Goal: Task Accomplishment & Management: Complete application form

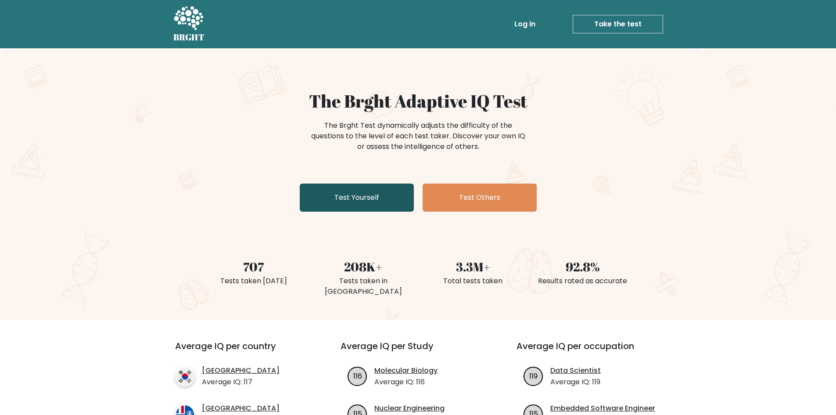
click at [365, 199] on link "Test Yourself" at bounding box center [357, 198] width 114 height 28
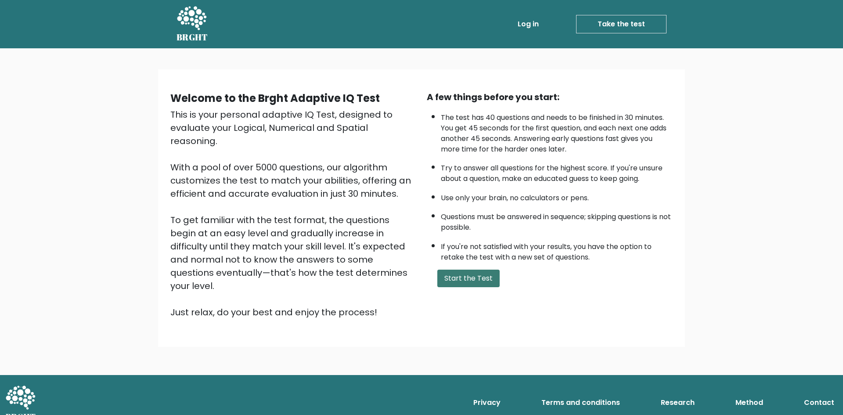
click at [455, 277] on button "Start the Test" at bounding box center [468, 279] width 62 height 18
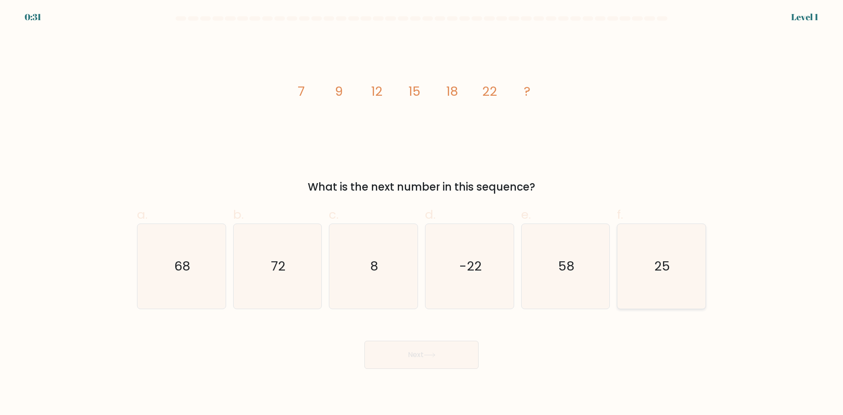
click at [659, 263] on text "25" at bounding box center [663, 266] width 16 height 18
click at [414, 357] on button "Next" at bounding box center [421, 355] width 114 height 28
click at [670, 265] on icon "25" at bounding box center [661, 266] width 85 height 85
click at [422, 213] on input "f. 25" at bounding box center [421, 211] width 0 height 6
radio input "true"
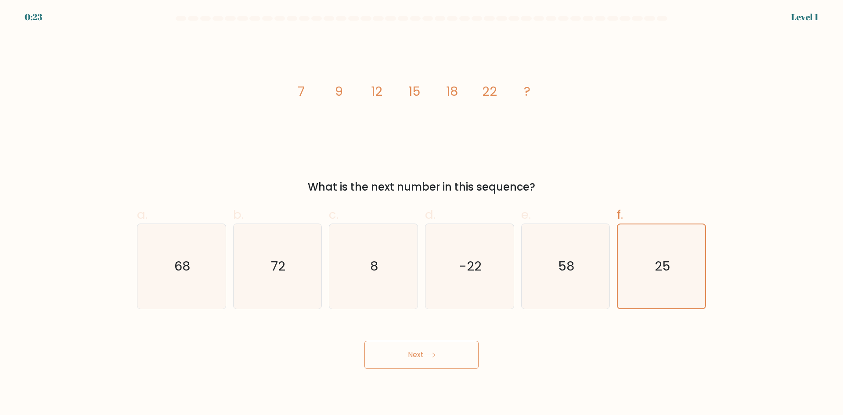
click at [453, 349] on button "Next" at bounding box center [421, 355] width 114 height 28
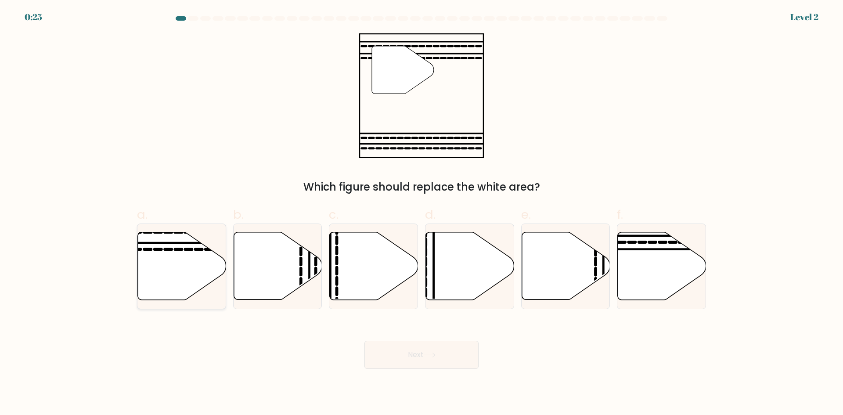
click at [184, 281] on icon at bounding box center [182, 266] width 88 height 68
click at [421, 213] on input "a." at bounding box center [421, 211] width 0 height 6
radio input "true"
click at [427, 361] on button "Next" at bounding box center [421, 355] width 114 height 28
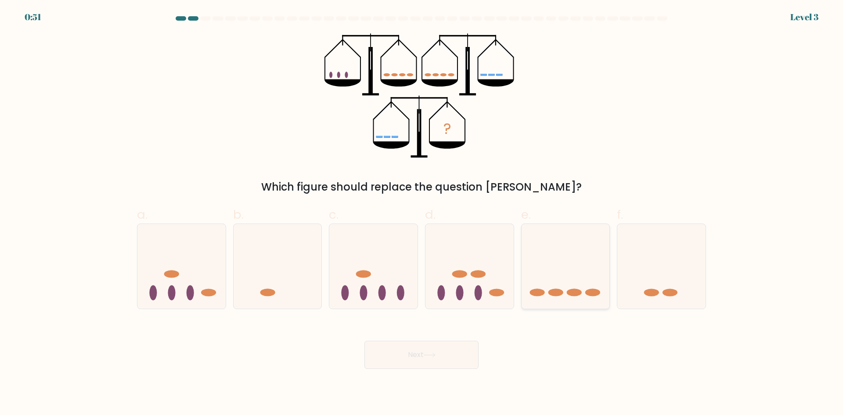
click at [573, 281] on icon at bounding box center [566, 266] width 88 height 73
click at [422, 213] on input "e." at bounding box center [421, 211] width 0 height 6
radio input "true"
click at [424, 362] on button "Next" at bounding box center [421, 355] width 114 height 28
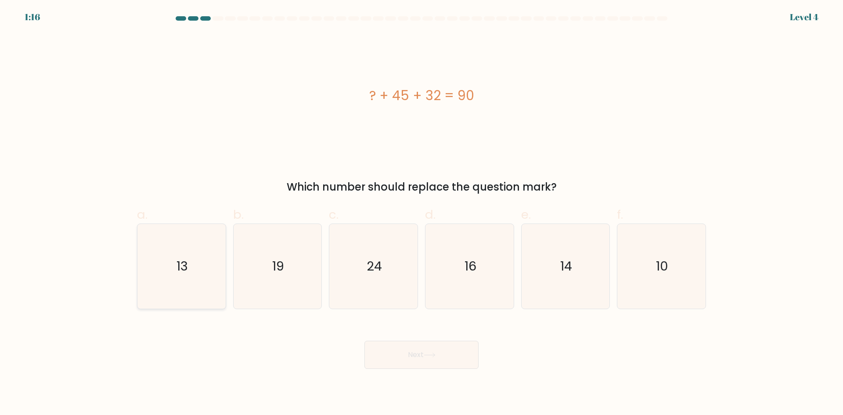
click at [179, 272] on text "13" at bounding box center [181, 266] width 11 height 18
click at [421, 213] on input "a. 13" at bounding box center [421, 211] width 0 height 6
radio input "true"
click at [432, 355] on icon at bounding box center [429, 355] width 11 height 4
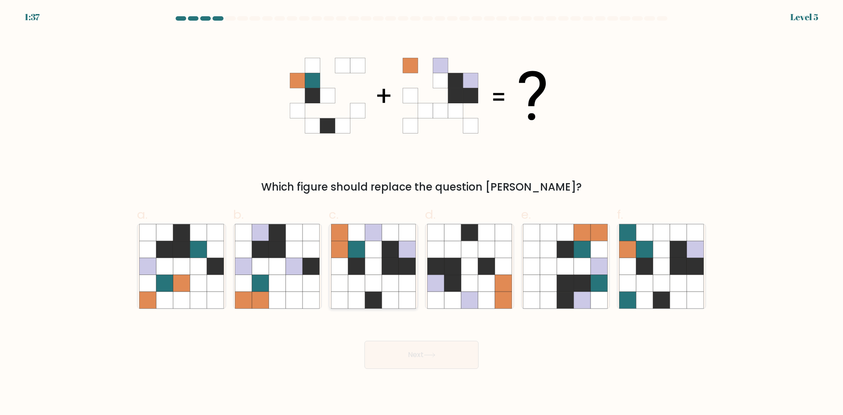
drag, startPoint x: 378, startPoint y: 288, endPoint x: 385, endPoint y: 297, distance: 11.6
click at [378, 288] on icon at bounding box center [373, 283] width 17 height 17
click at [421, 213] on input "c." at bounding box center [421, 211] width 0 height 6
radio input "true"
click at [444, 369] on body "1:36 Level 5" at bounding box center [421, 207] width 843 height 415
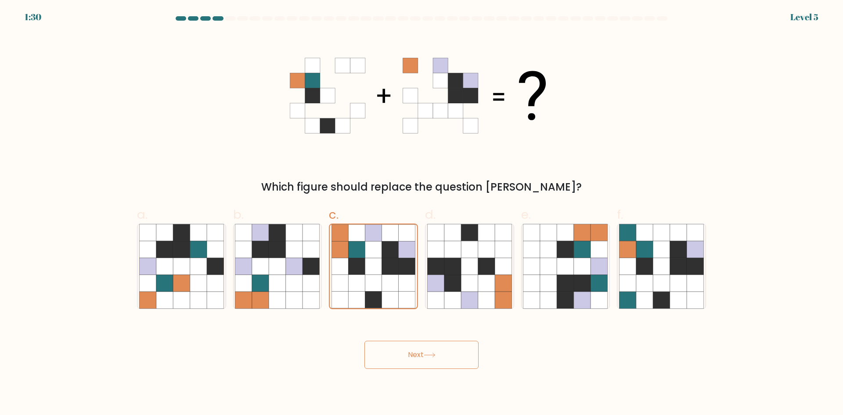
click at [393, 351] on button "Next" at bounding box center [421, 355] width 114 height 28
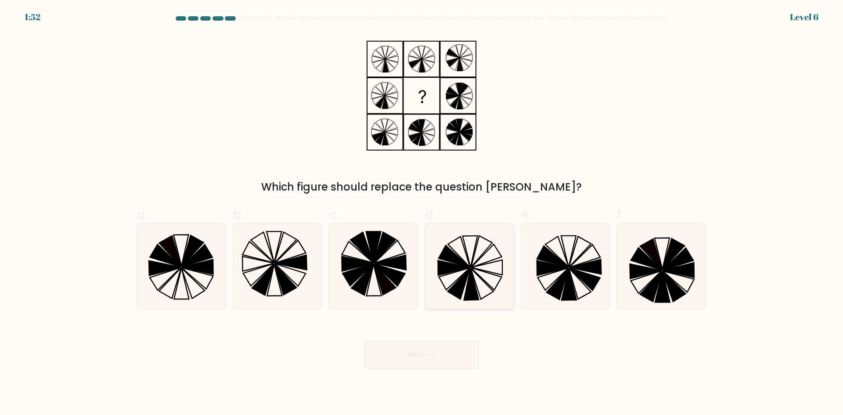
click at [489, 280] on icon at bounding box center [469, 266] width 85 height 85
click at [422, 213] on input "d." at bounding box center [421, 211] width 0 height 6
radio input "true"
click at [448, 360] on button "Next" at bounding box center [421, 355] width 114 height 28
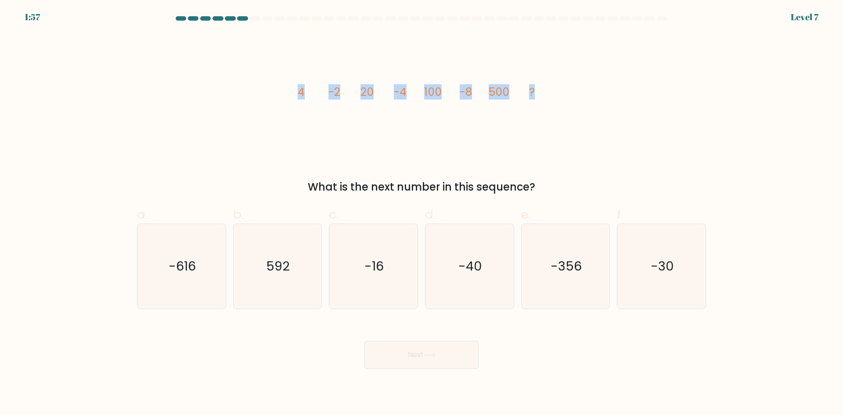
drag, startPoint x: 523, startPoint y: 91, endPoint x: 286, endPoint y: 106, distance: 237.6
click at [286, 106] on div "image/svg+xml 4 -2 20 -4 100 -8 500 ? What is the next number in this sequence?" at bounding box center [422, 114] width 580 height 162
copy g "4 -2 20 -4 100 -8 500 ?"
click at [641, 87] on div "image/svg+xml 4 -2 20 -4 100 -8 500 ? What is the next number in this sequence?" at bounding box center [422, 114] width 580 height 162
click at [348, 288] on icon "-16" at bounding box center [373, 266] width 85 height 85
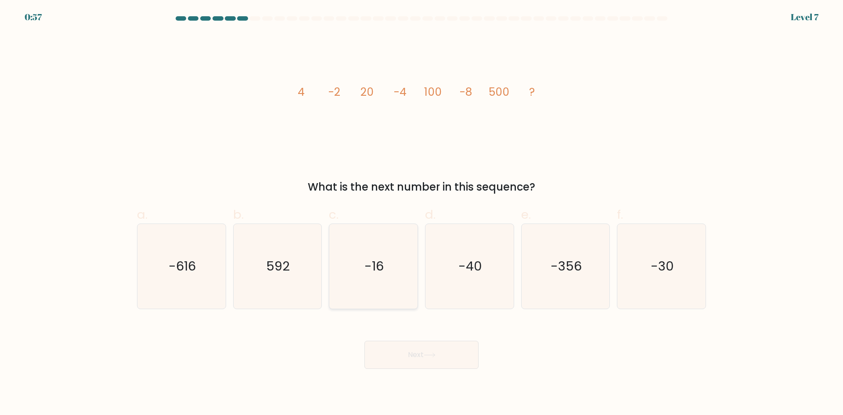
click at [421, 213] on input "c. -16" at bounding box center [421, 211] width 0 height 6
radio input "true"
click at [425, 361] on button "Next" at bounding box center [421, 355] width 114 height 28
click at [417, 364] on button "Next" at bounding box center [421, 355] width 114 height 28
click at [417, 357] on button "Next" at bounding box center [421, 355] width 114 height 28
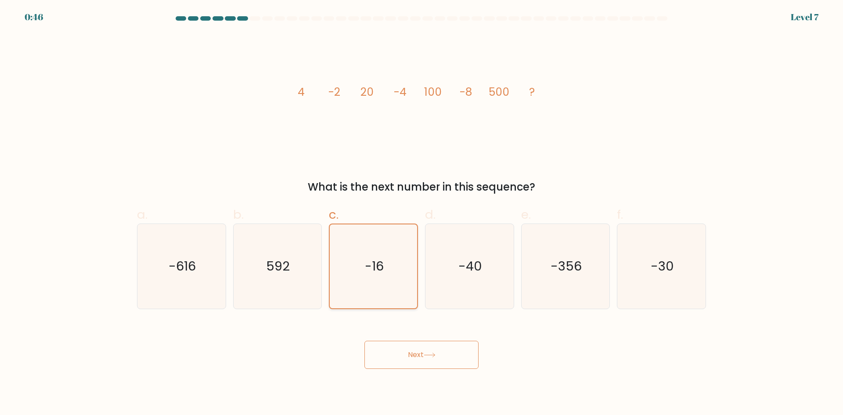
click at [372, 284] on icon "-16" at bounding box center [373, 266] width 84 height 84
click at [421, 213] on input "c. -16" at bounding box center [421, 211] width 0 height 6
click at [423, 352] on button "Next" at bounding box center [421, 355] width 114 height 28
click at [384, 284] on icon "-16" at bounding box center [373, 266] width 85 height 85
click at [421, 213] on input "c. -16" at bounding box center [421, 211] width 0 height 6
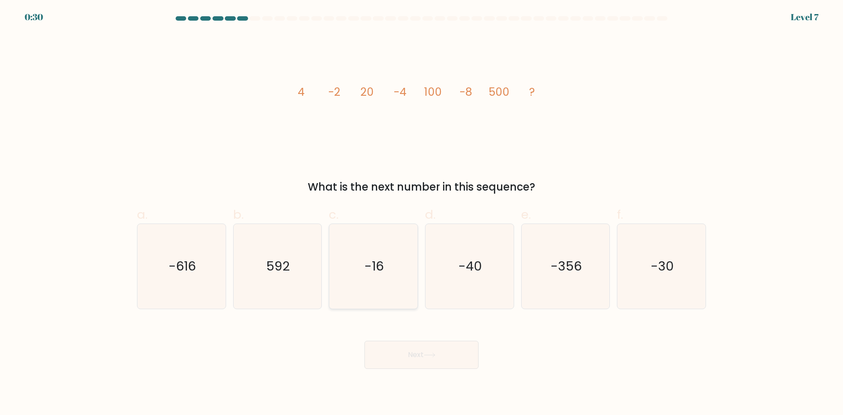
radio input "true"
drag, startPoint x: 441, startPoint y: 356, endPoint x: 402, endPoint y: 290, distance: 77.0
click at [440, 356] on button "Next" at bounding box center [421, 355] width 114 height 28
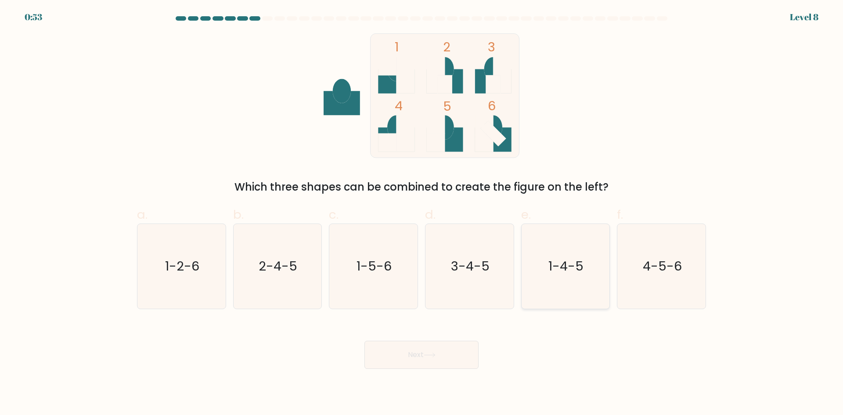
click at [575, 276] on icon "1-4-5" at bounding box center [565, 266] width 85 height 85
click at [422, 213] on input "e. 1-4-5" at bounding box center [421, 211] width 0 height 6
radio input "true"
click at [436, 350] on button "Next" at bounding box center [421, 355] width 114 height 28
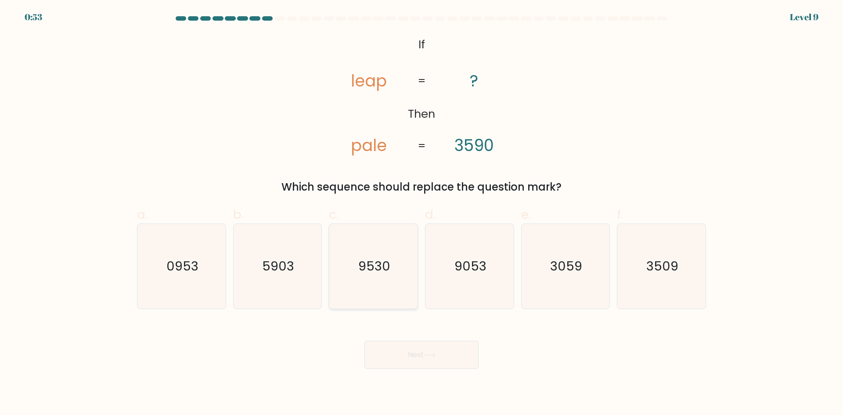
click at [385, 285] on icon "9530" at bounding box center [373, 266] width 85 height 85
click at [421, 213] on input "c. 9530" at bounding box center [421, 211] width 0 height 6
radio input "true"
click at [447, 362] on button "Next" at bounding box center [421, 355] width 114 height 28
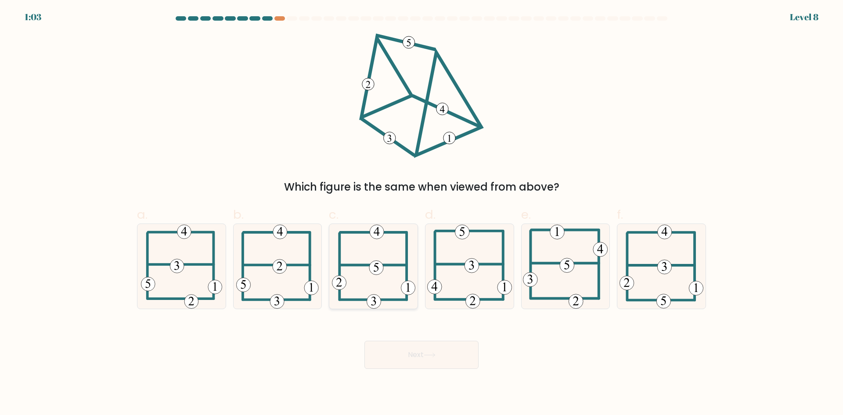
click at [352, 276] on icon at bounding box center [373, 266] width 83 height 85
click at [421, 213] on input "c." at bounding box center [421, 211] width 0 height 6
radio input "true"
click at [421, 357] on button "Next" at bounding box center [421, 355] width 114 height 28
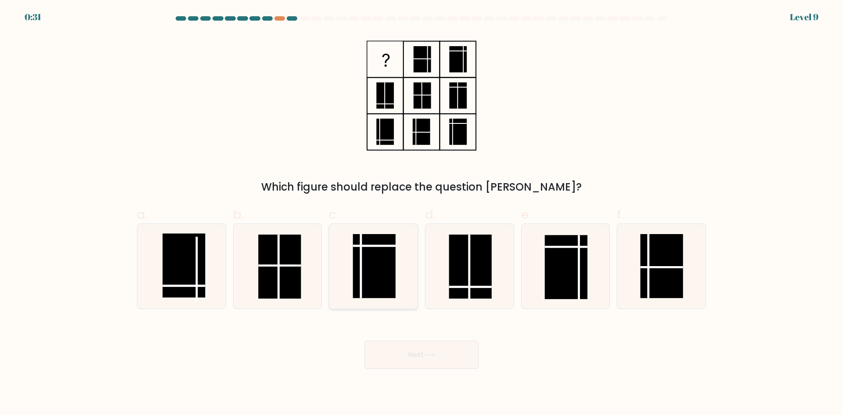
click at [373, 269] on rect at bounding box center [374, 266] width 43 height 64
click at [421, 213] on input "c." at bounding box center [421, 211] width 0 height 6
radio input "true"
click at [190, 277] on rect at bounding box center [183, 266] width 43 height 64
click at [421, 213] on input "a." at bounding box center [421, 211] width 0 height 6
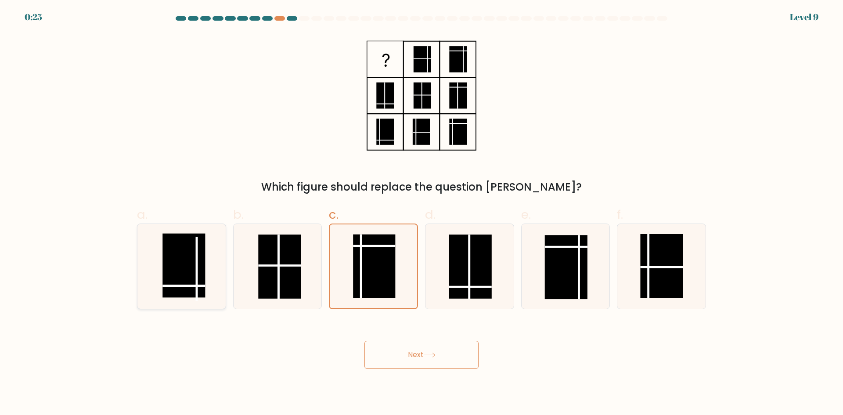
radio input "true"
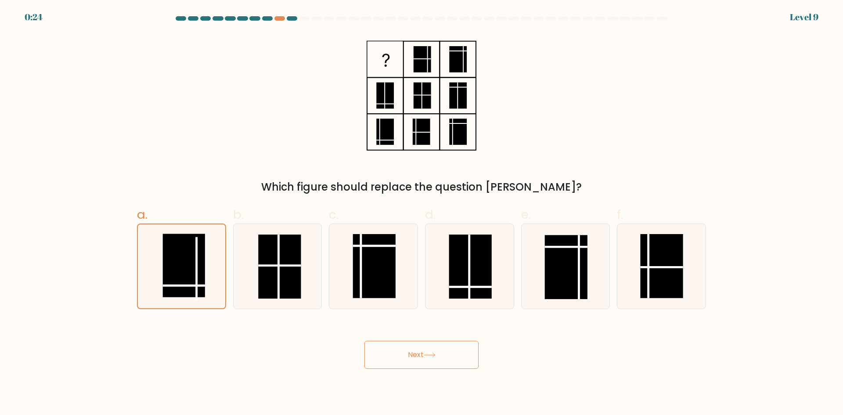
click at [429, 363] on button "Next" at bounding box center [421, 355] width 114 height 28
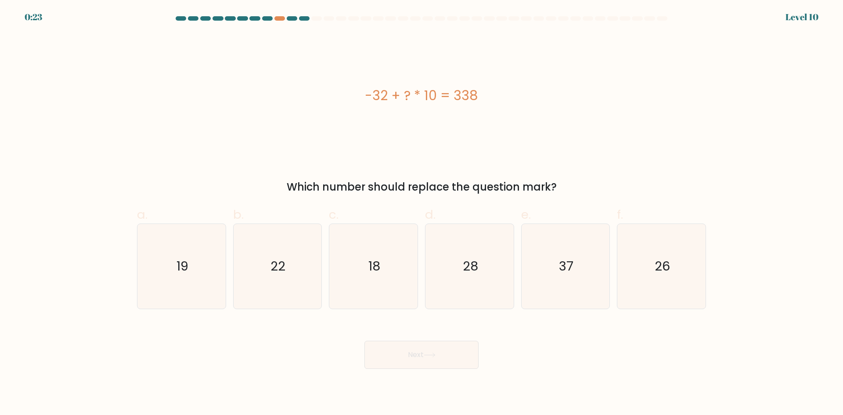
drag, startPoint x: 483, startPoint y: 94, endPoint x: 332, endPoint y: 97, distance: 150.2
click at [332, 97] on div "-32 + ? * 10 = 338" at bounding box center [421, 96] width 569 height 20
copy div "-32 + ? * 10 = 338"
click at [565, 278] on icon "37" at bounding box center [565, 266] width 85 height 85
click at [422, 213] on input "e. 37" at bounding box center [421, 211] width 0 height 6
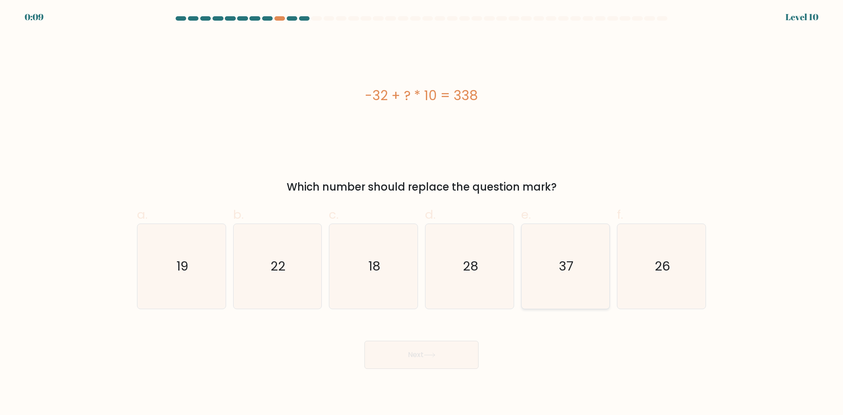
radio input "true"
drag, startPoint x: 446, startPoint y: 356, endPoint x: 473, endPoint y: 332, distance: 35.8
click at [446, 356] on button "Next" at bounding box center [421, 355] width 114 height 28
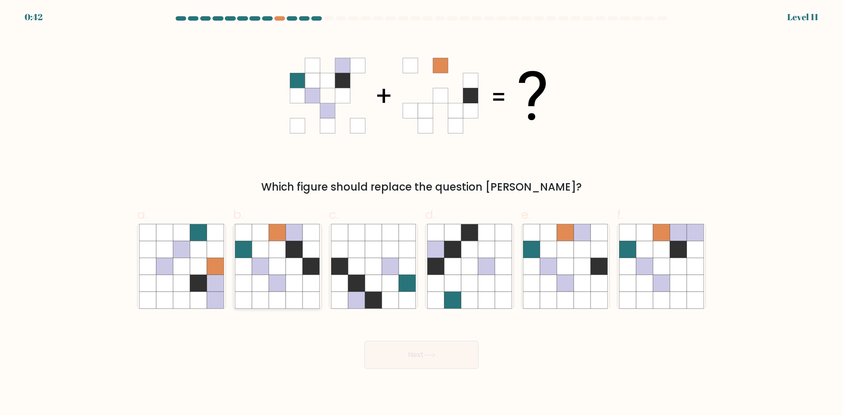
click at [311, 282] on icon at bounding box center [311, 283] width 17 height 17
click at [421, 213] on input "b." at bounding box center [421, 211] width 0 height 6
radio input "true"
click at [429, 359] on button "Next" at bounding box center [421, 355] width 114 height 28
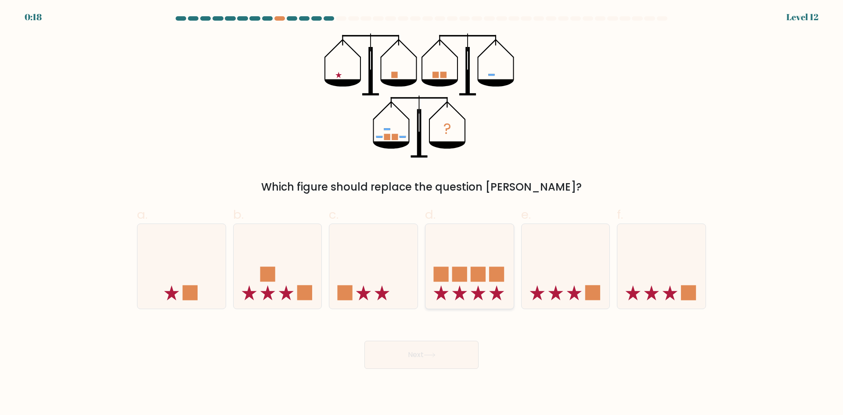
click at [473, 270] on rect at bounding box center [478, 274] width 15 height 15
click at [422, 213] on input "d." at bounding box center [421, 211] width 0 height 6
radio input "true"
click at [446, 365] on button "Next" at bounding box center [421, 355] width 114 height 28
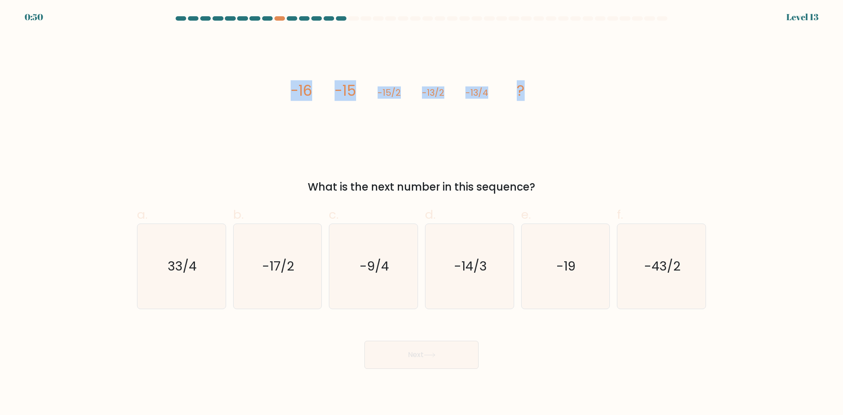
drag, startPoint x: 483, startPoint y: 98, endPoint x: 291, endPoint y: 97, distance: 192.3
click at [291, 97] on icon "image/svg+xml -16 -15 -15/2 -13/2 -13/4 ?" at bounding box center [421, 95] width 263 height 125
drag, startPoint x: 556, startPoint y: 185, endPoint x: 292, endPoint y: 81, distance: 283.5
click at [292, 81] on div "image/svg+xml -16 -15 -15/2 -13/2 -13/4 ? What is the next number in this seque…" at bounding box center [422, 114] width 580 height 162
copy div "-16 -15 -15/2 -13/2 -13/4 ? What is the next number in this sequence?"
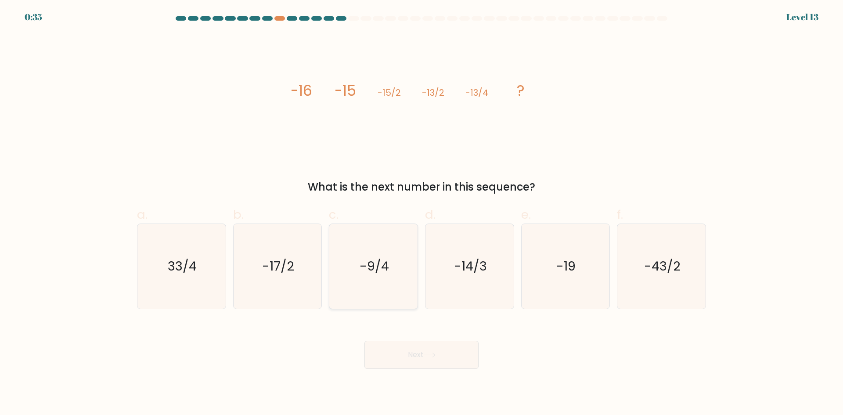
click at [372, 284] on icon "-9/4" at bounding box center [373, 266] width 85 height 85
click at [421, 213] on input "c. -9/4" at bounding box center [421, 211] width 0 height 6
radio input "true"
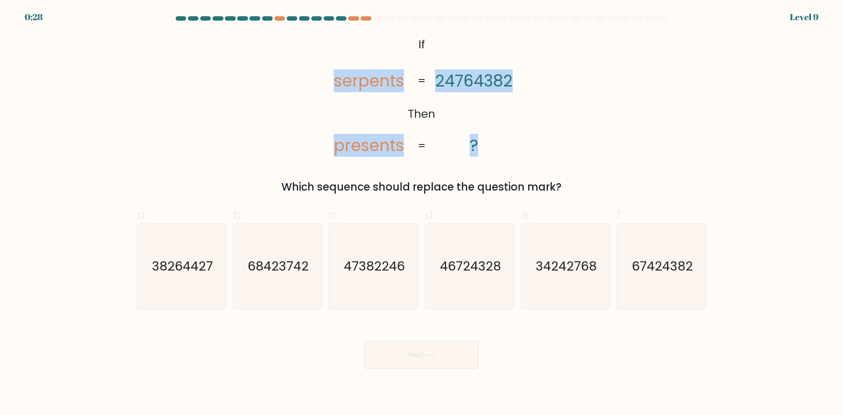
drag, startPoint x: 488, startPoint y: 143, endPoint x: 323, endPoint y: 90, distance: 173.1
click at [323, 90] on icon "@import url('[URL][DOMAIN_NAME]); If Then serpents presents 24764382 ? = =" at bounding box center [421, 95] width 202 height 125
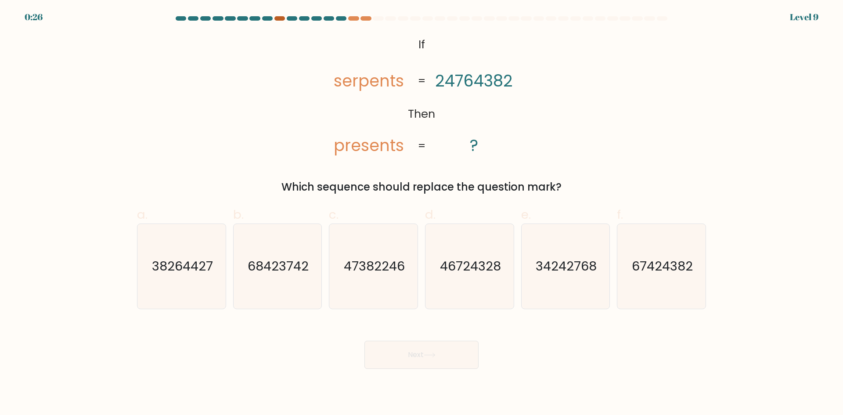
click at [277, 18] on div at bounding box center [279, 18] width 11 height 4
click at [296, 18] on div at bounding box center [292, 18] width 11 height 4
click at [346, 18] on div at bounding box center [341, 18] width 11 height 4
